Goal: Find specific page/section: Find specific page/section

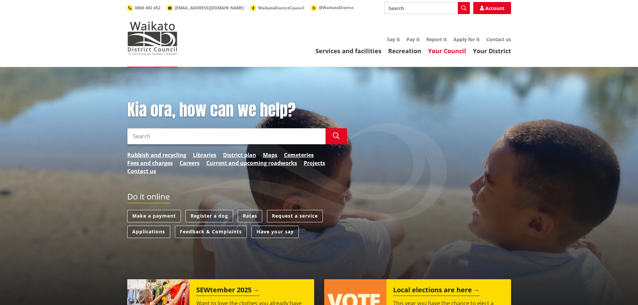
click at [463, 50] on link "Your Council" at bounding box center [447, 51] width 38 height 8
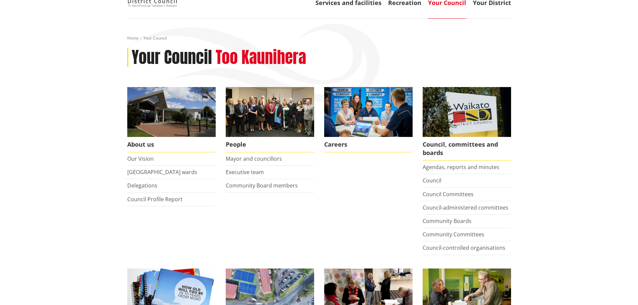
scroll to position [67, 0]
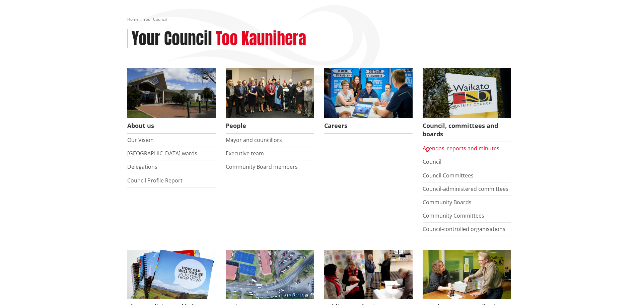
click at [432, 151] on link "Agendas, reports and minutes" at bounding box center [461, 148] width 77 height 7
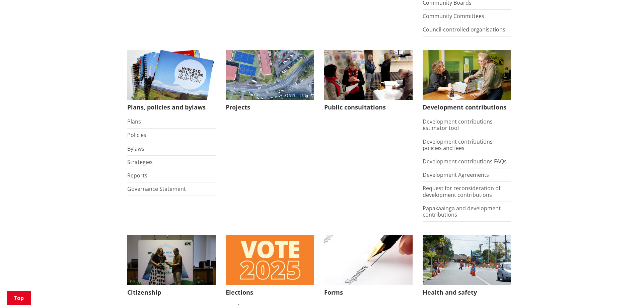
scroll to position [268, 0]
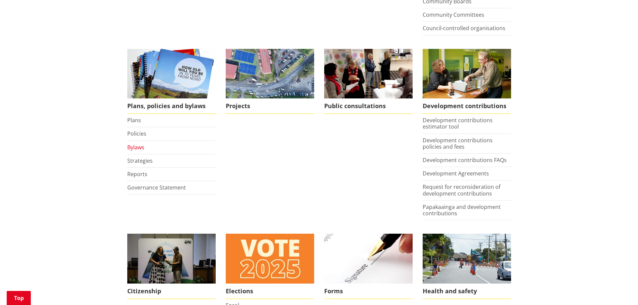
click at [133, 146] on link "Bylaws" at bounding box center [135, 147] width 17 height 7
